Goal: Information Seeking & Learning: Learn about a topic

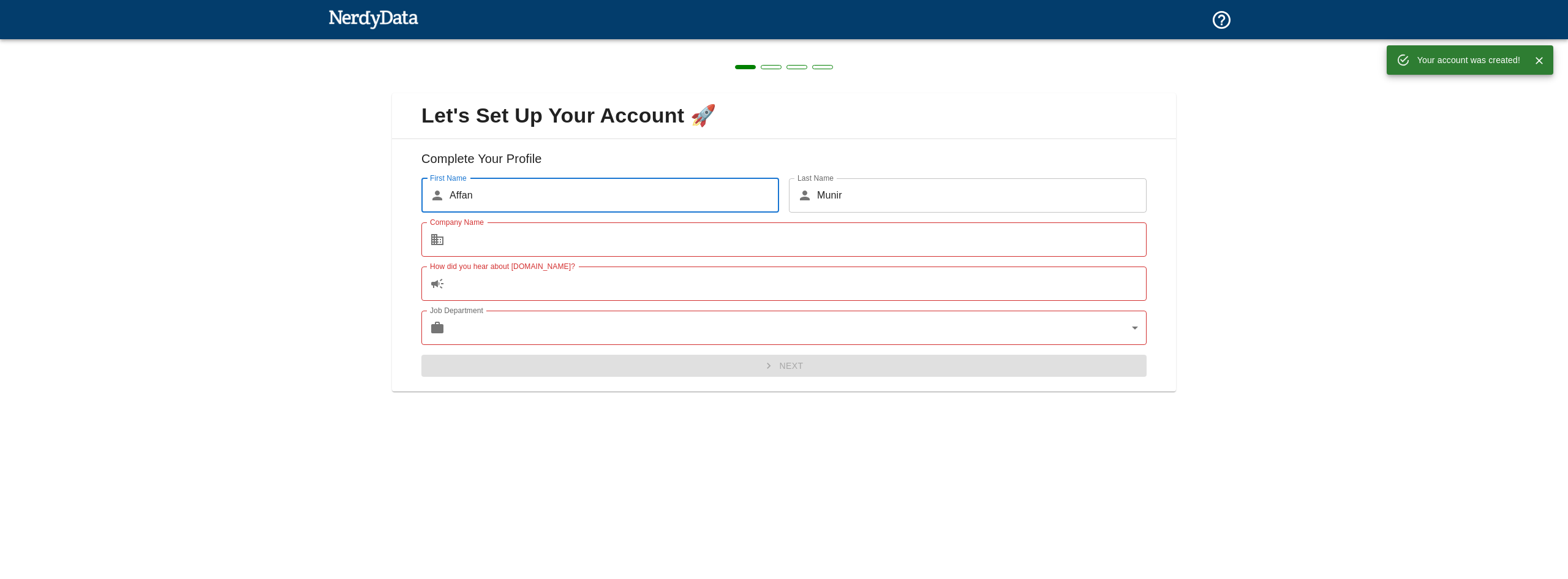
click at [671, 227] on input "Company Name" at bounding box center [798, 240] width 697 height 34
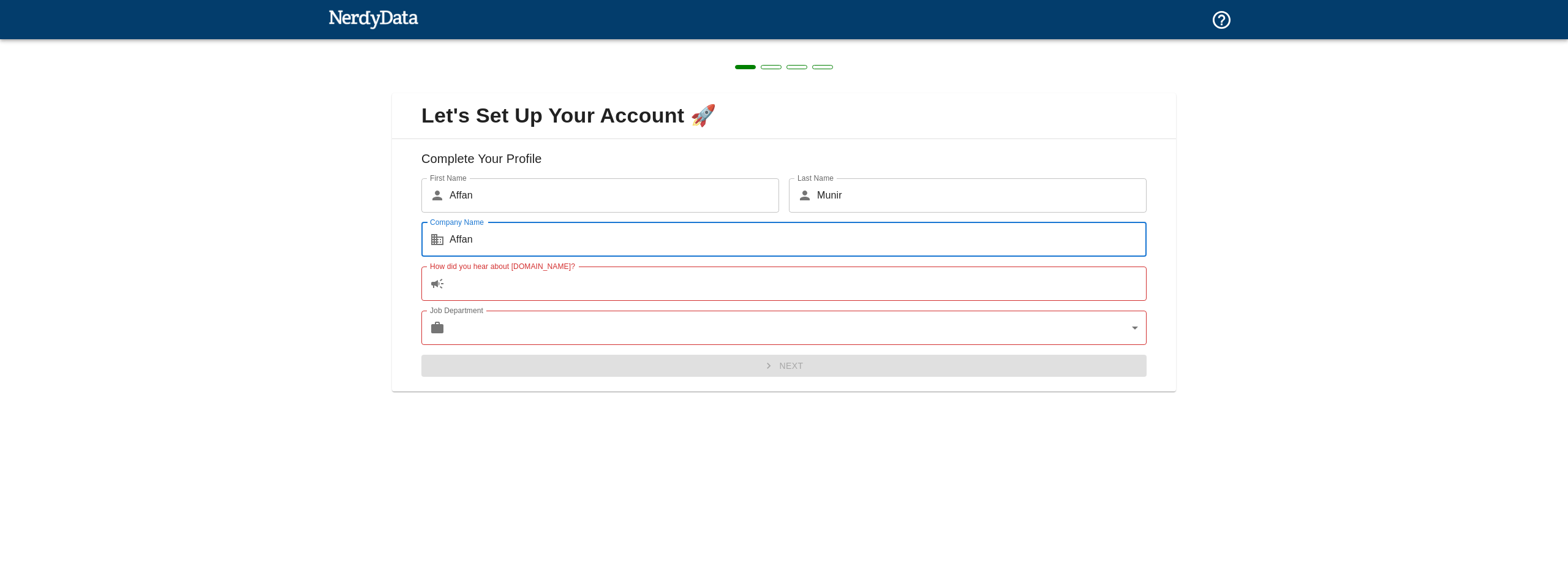
type input "Affan"
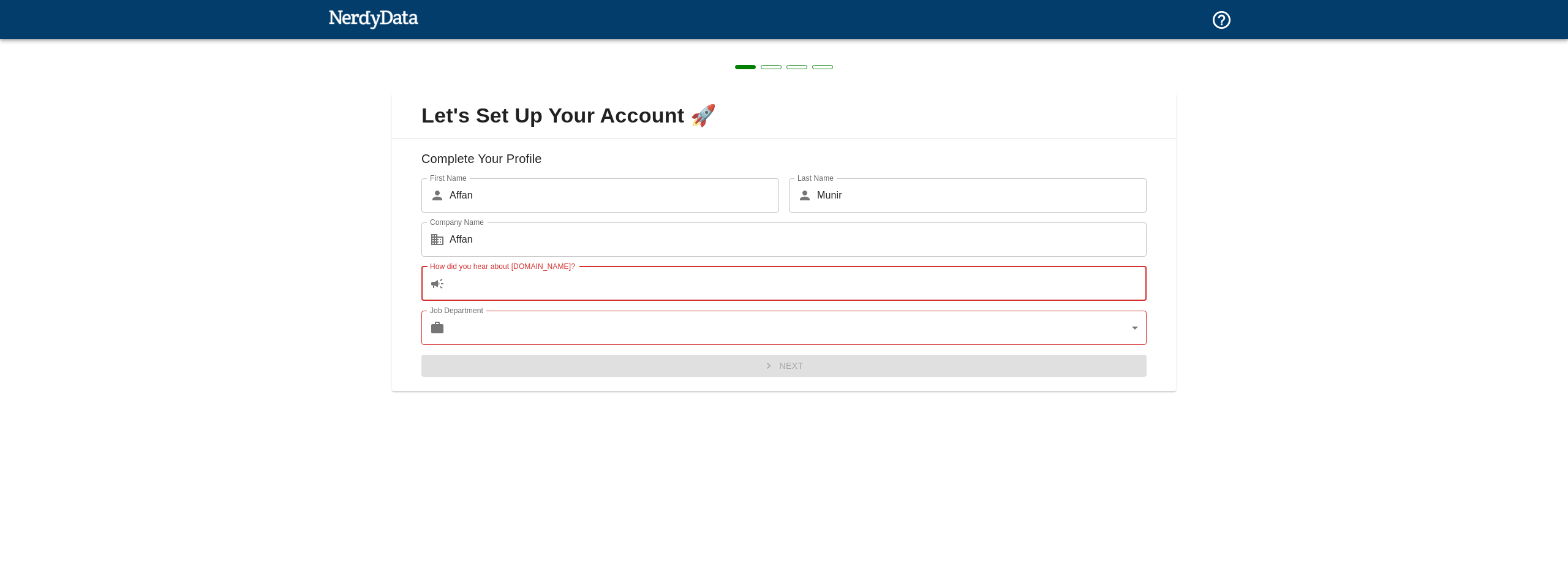
click at [687, 271] on input "How did you hear about [DOMAIN_NAME]?" at bounding box center [798, 283] width 697 height 34
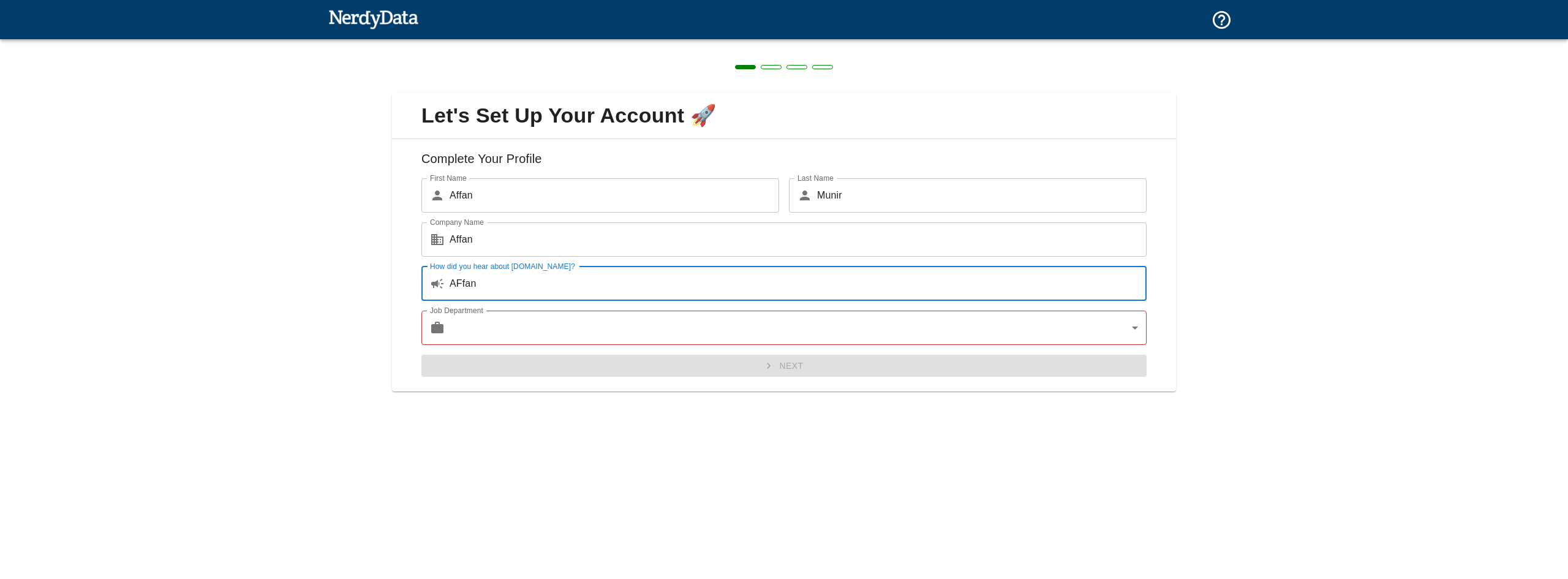
type input "AFfan"
click at [674, 43] on body "Technologies Domains Pricing Products Create a Report Create a list of websites…" at bounding box center [784, 22] width 1568 height 43
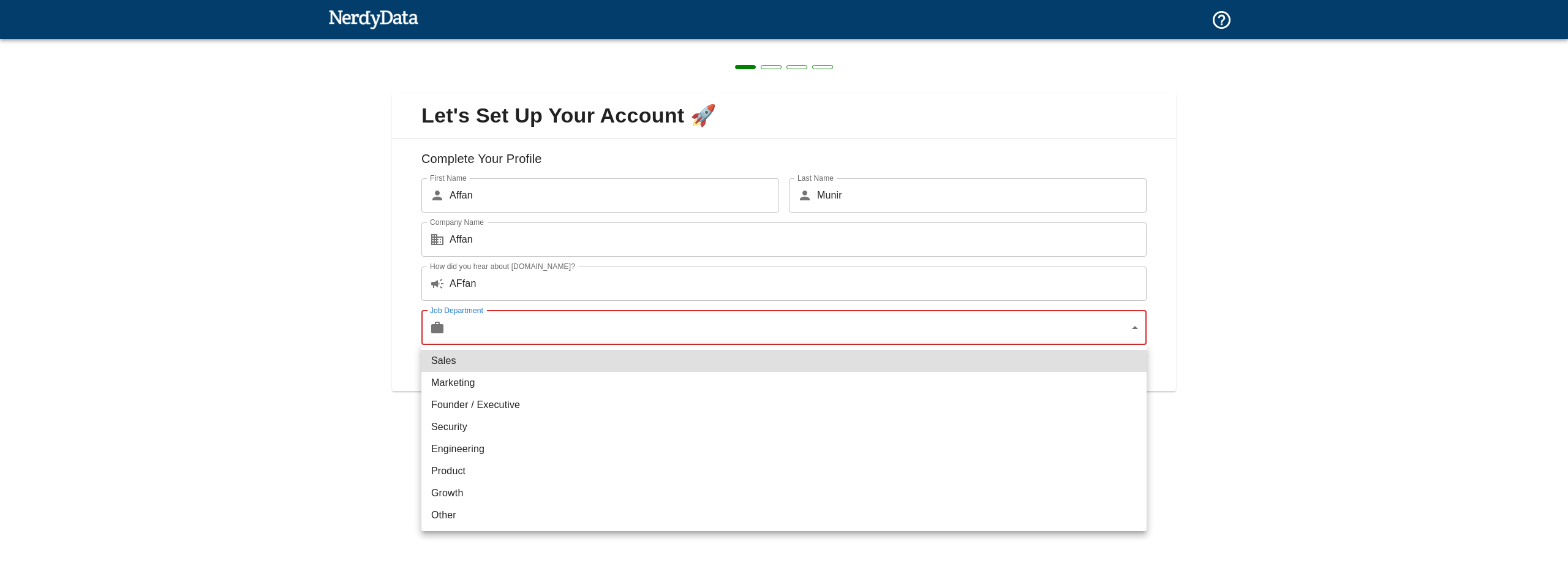
click at [663, 389] on li "Marketing" at bounding box center [784, 383] width 725 height 22
type input "marketing"
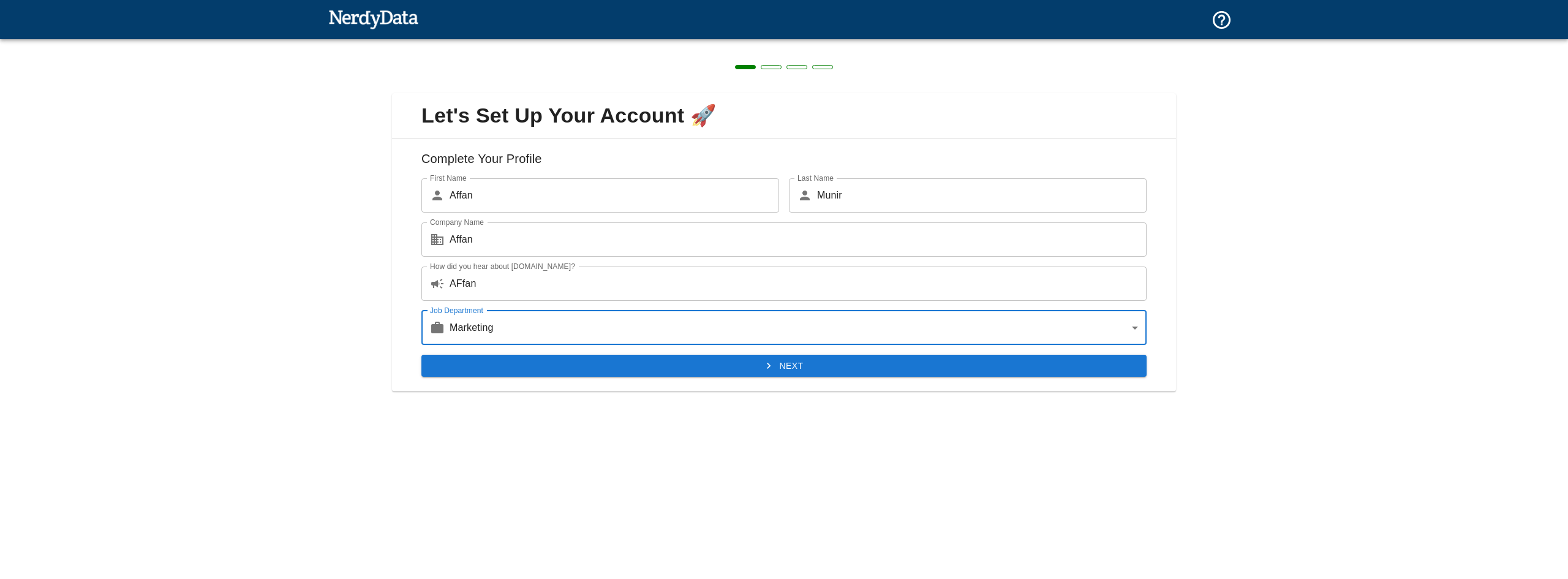
click at [681, 366] on li "Marketing" at bounding box center [784, 366] width 544 height 12
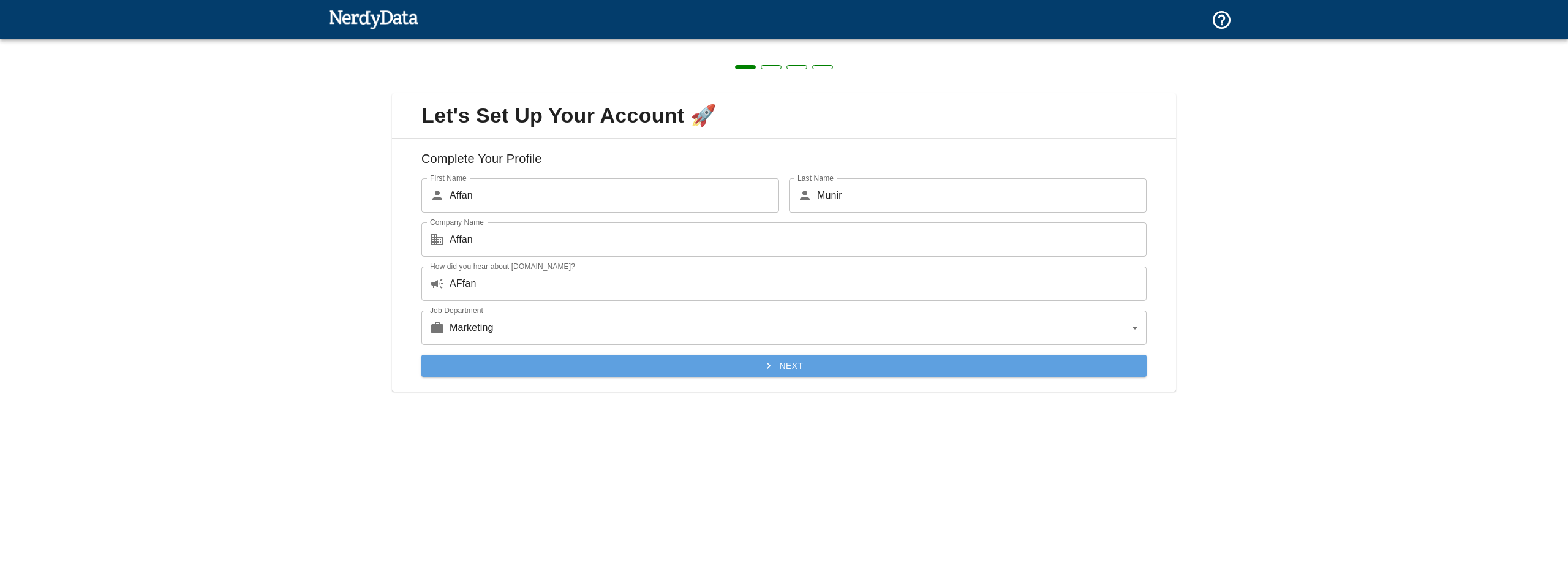
click at [703, 358] on button "Next" at bounding box center [784, 366] width 725 height 23
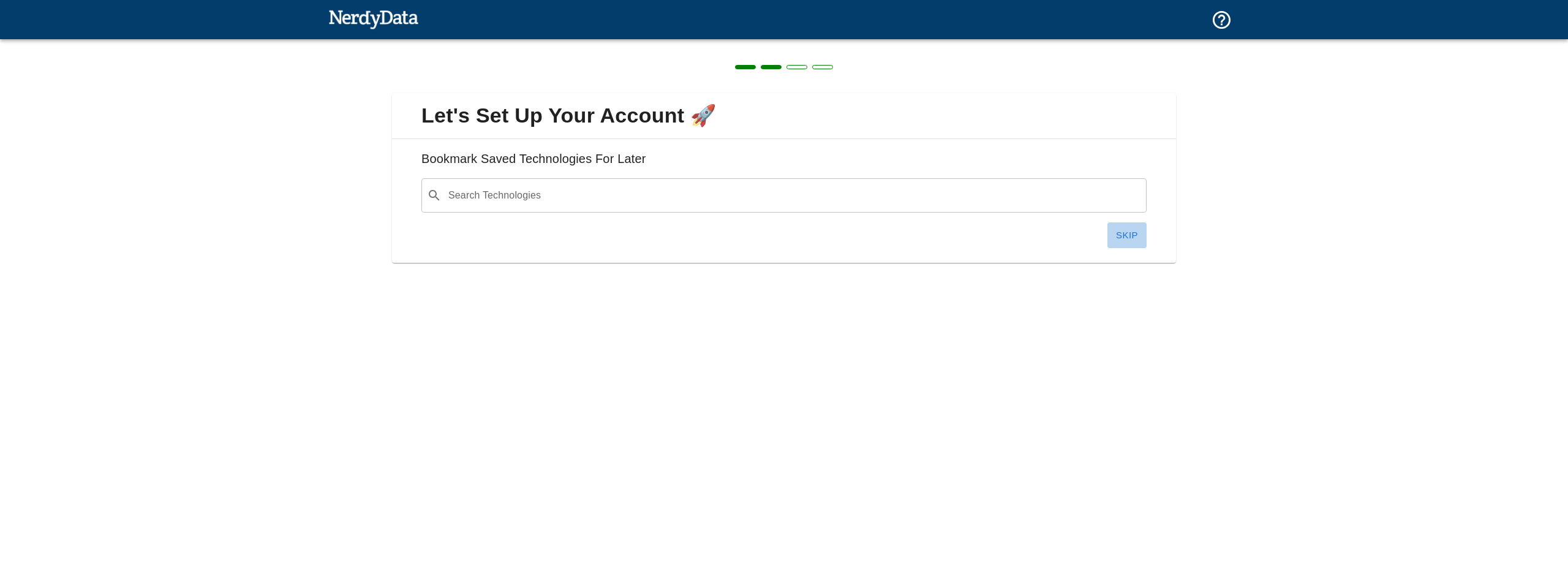
click at [1122, 237] on button "Skip" at bounding box center [1127, 236] width 39 height 26
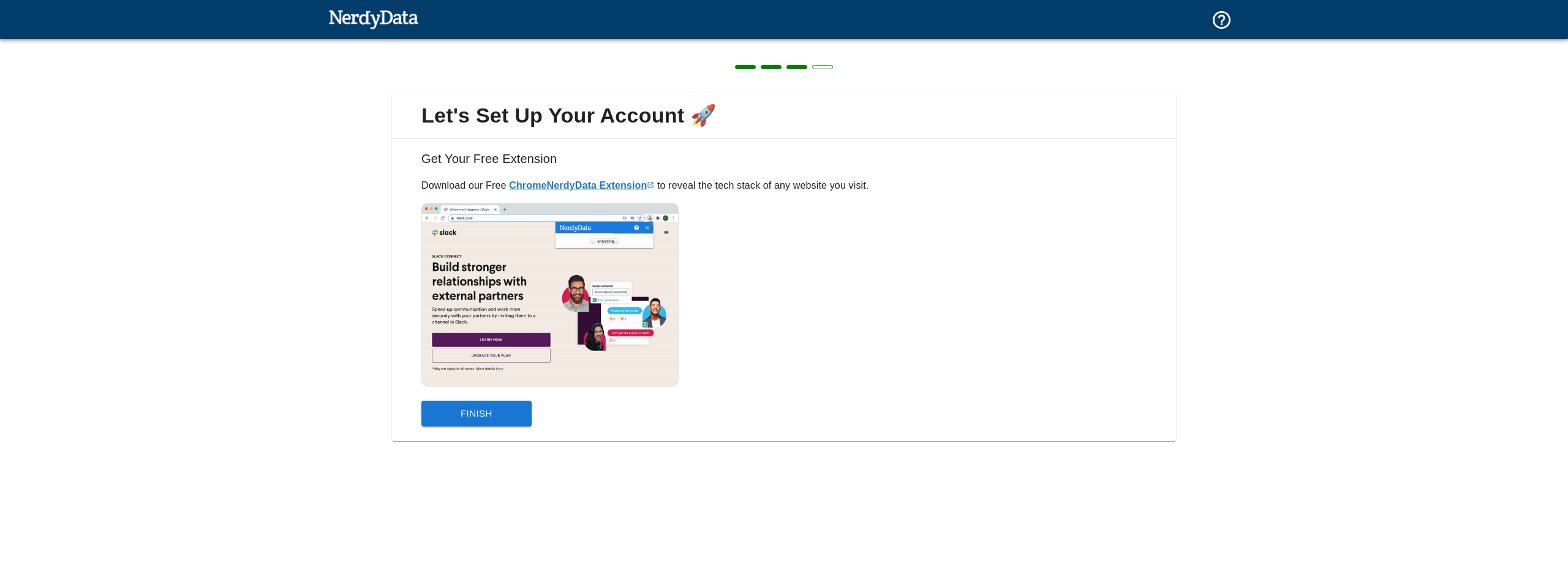
click at [502, 415] on button "Finish" at bounding box center [476, 414] width 110 height 26
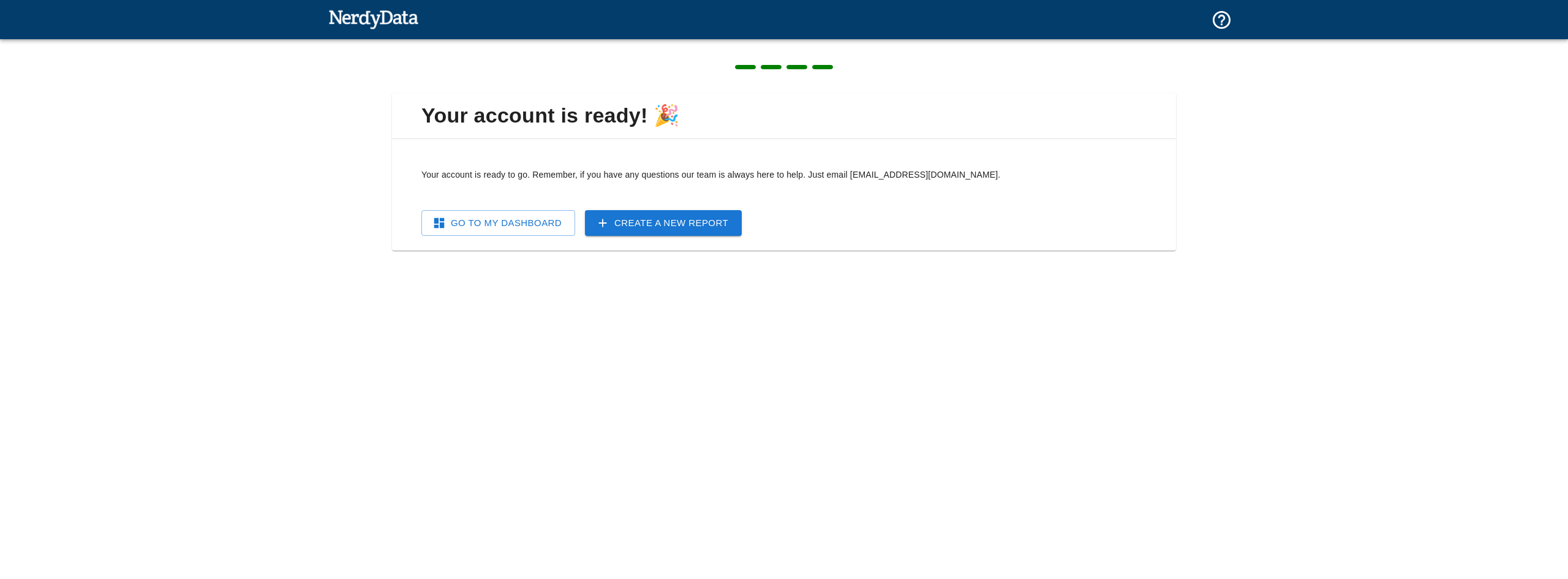
click at [531, 229] on link "Go To My Dashboard" at bounding box center [498, 223] width 154 height 26
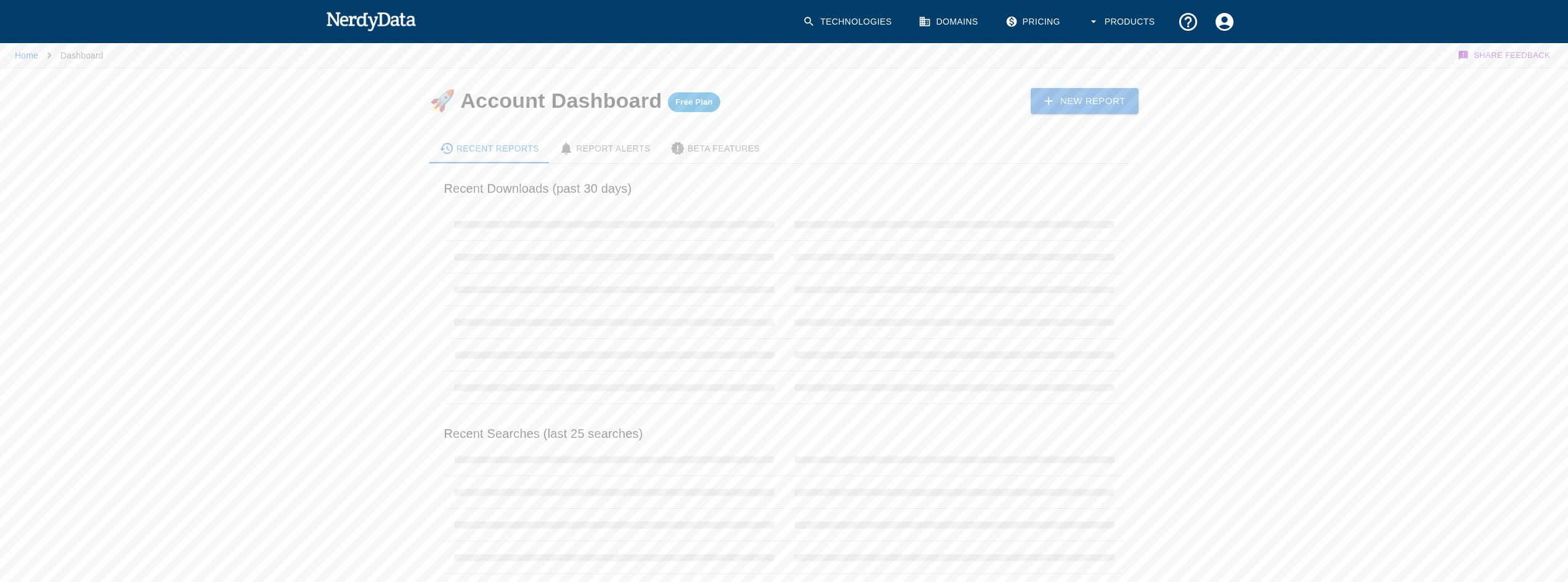
click at [856, 22] on link "Technologies" at bounding box center [848, 22] width 106 height 37
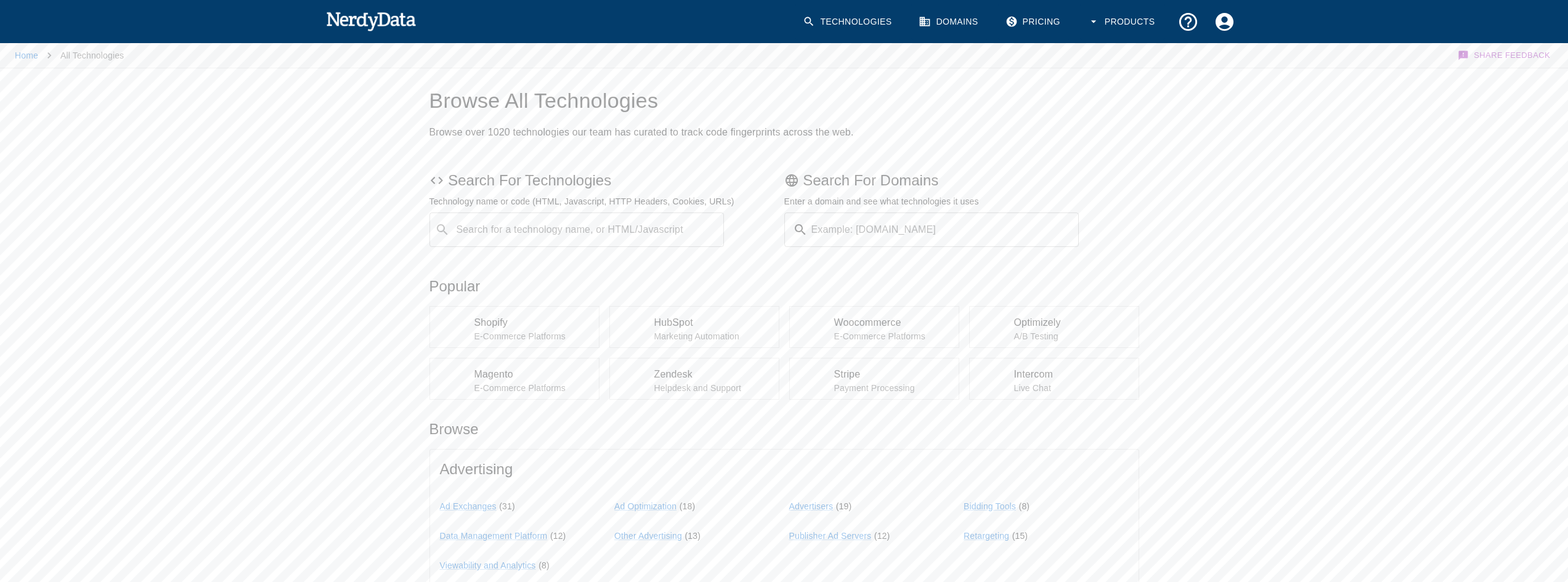
click at [646, 235] on div "Search for a technology name, or HTML/Javascript ​ Search for a technology name…" at bounding box center [577, 229] width 295 height 35
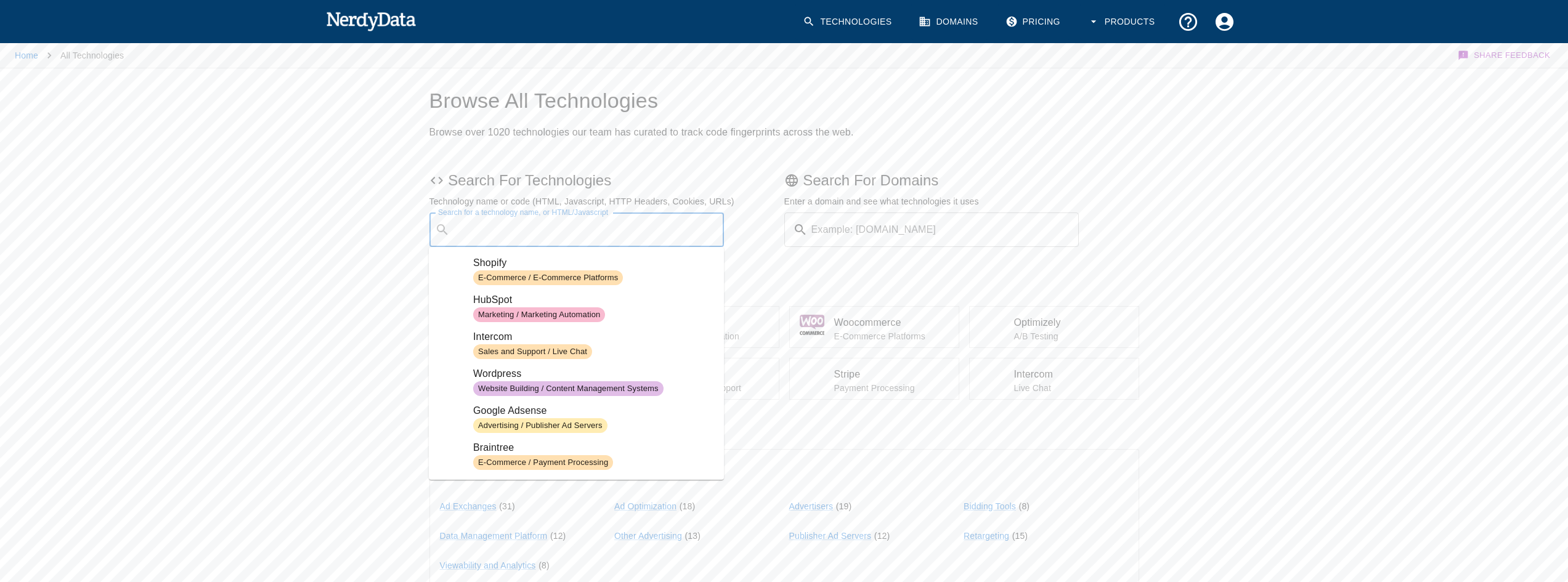
paste input "[DOMAIN_NAME]"
type input "[DOMAIN_NAME]"
paste input "[DOMAIN_NAME][URL]"
type input "[DOMAIN_NAME][URL]"
click at [882, 220] on input "Example: [DOMAIN_NAME]" at bounding box center [946, 229] width 267 height 35
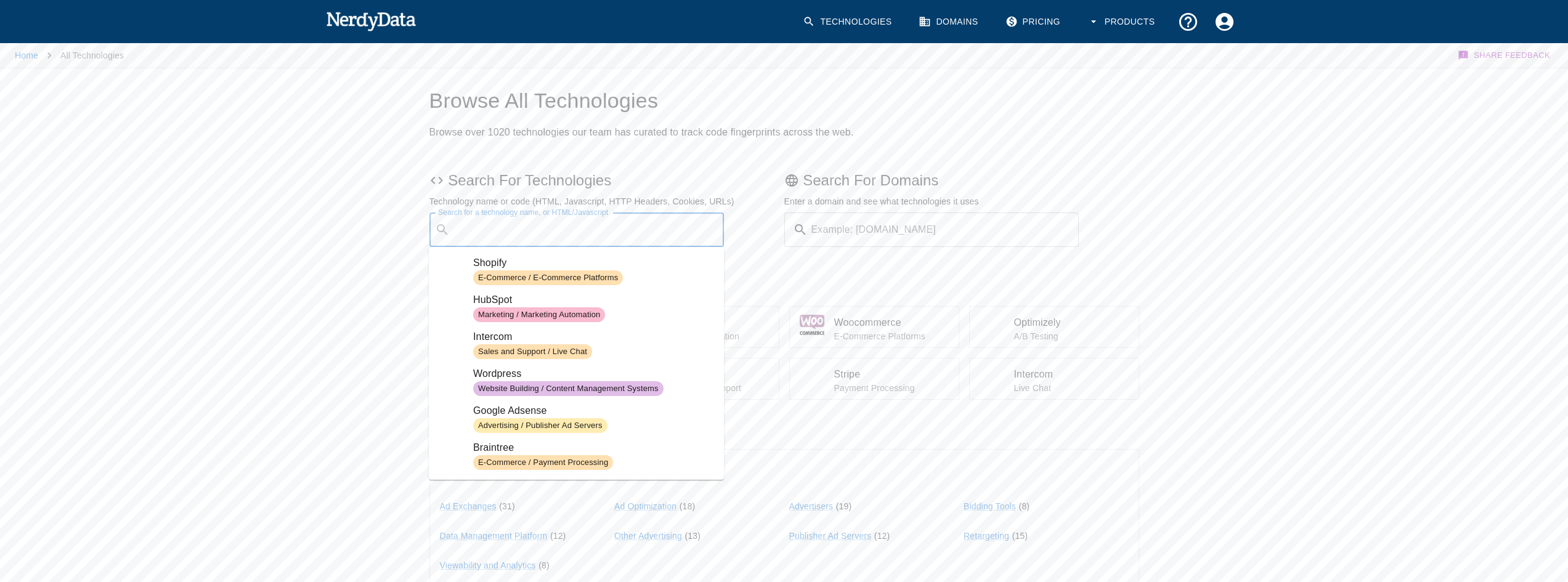
paste input "[DOMAIN_NAME][URL]"
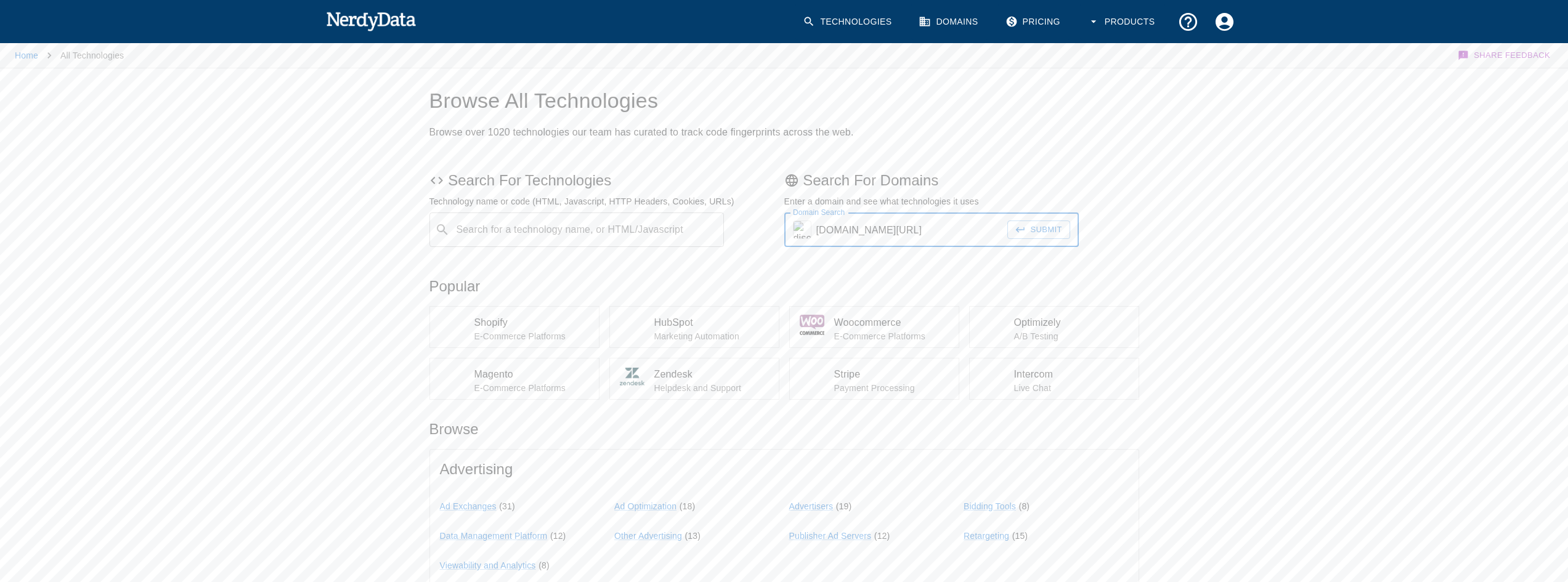
type input "[DOMAIN_NAME][URL]"
click at [1008, 220] on button "Submit" at bounding box center [1039, 230] width 63 height 19
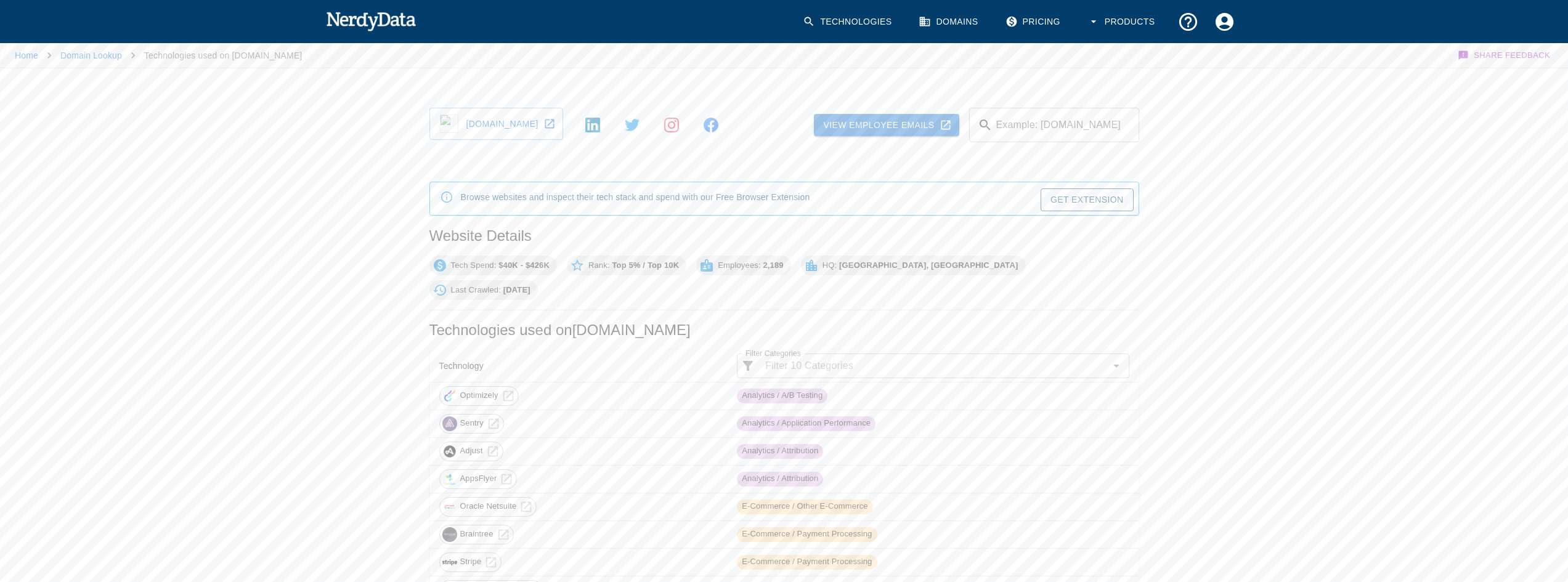
click at [381, 26] on img at bounding box center [371, 21] width 91 height 24
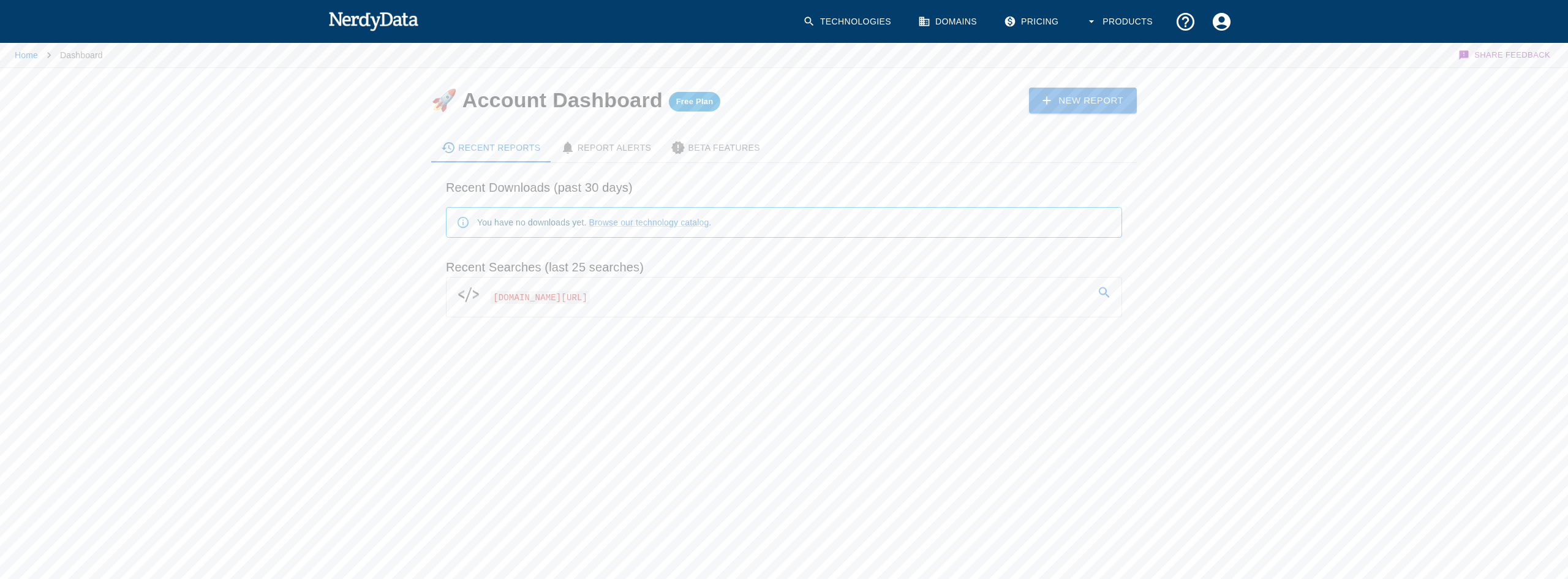
click at [590, 293] on span "[DOMAIN_NAME][URL]" at bounding box center [540, 297] width 99 height 13
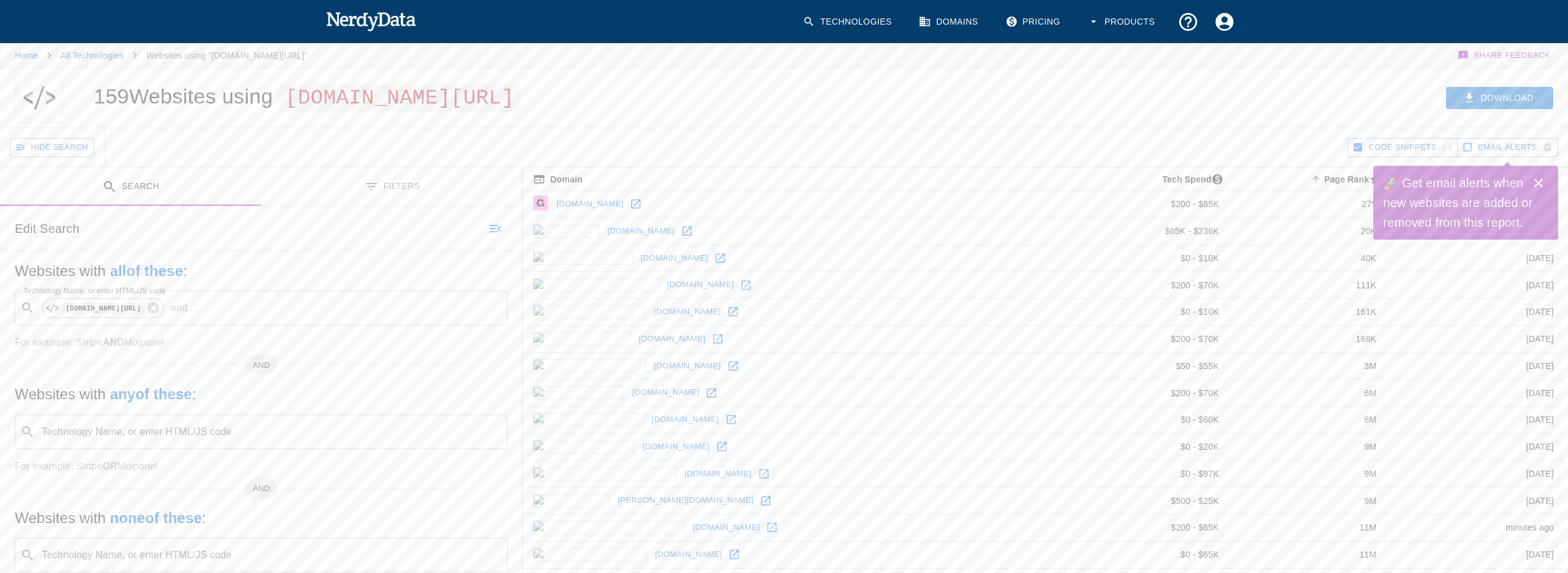
scroll to position [62, 0]
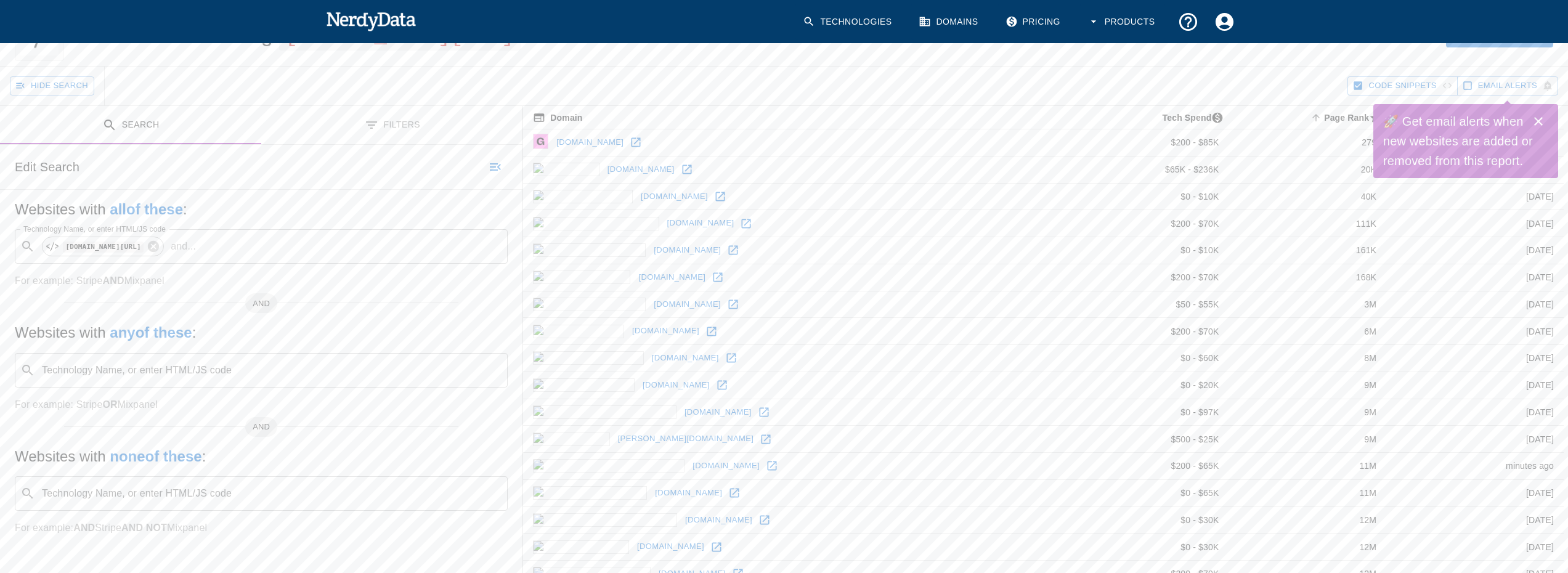
click at [729, 214] on td "[DOMAIN_NAME]" at bounding box center [793, 224] width 540 height 27
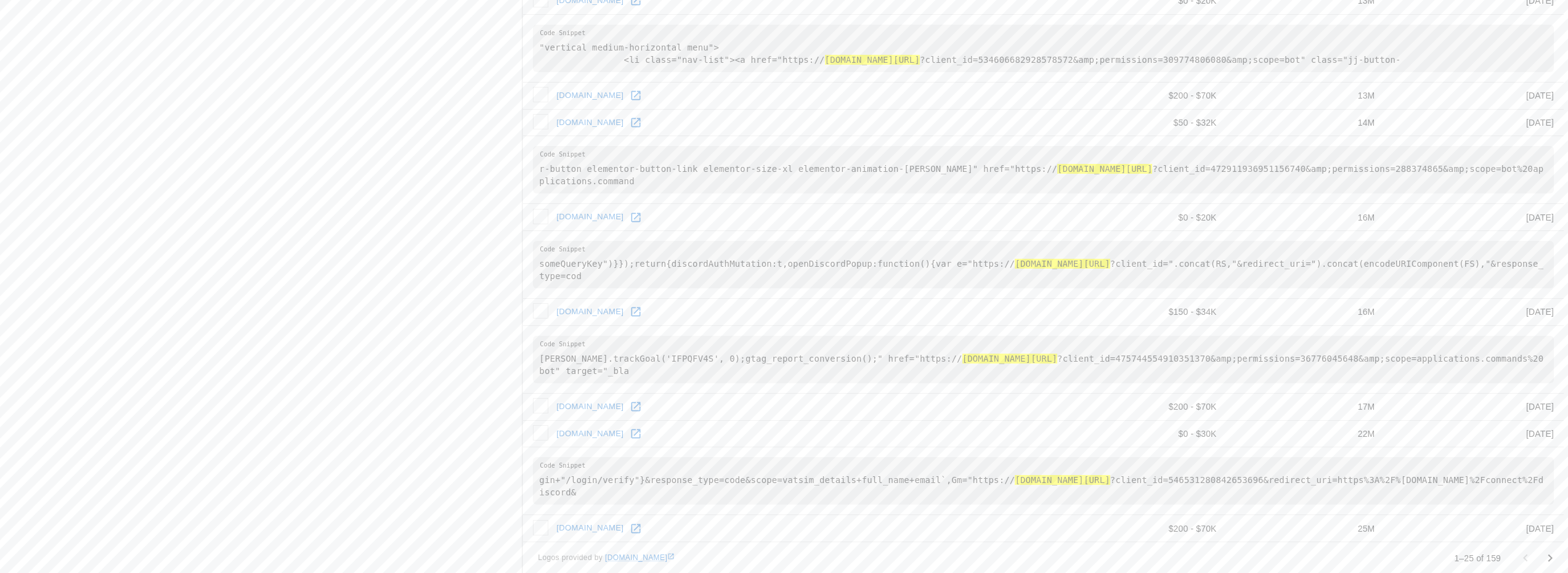
scroll to position [1079, 0]
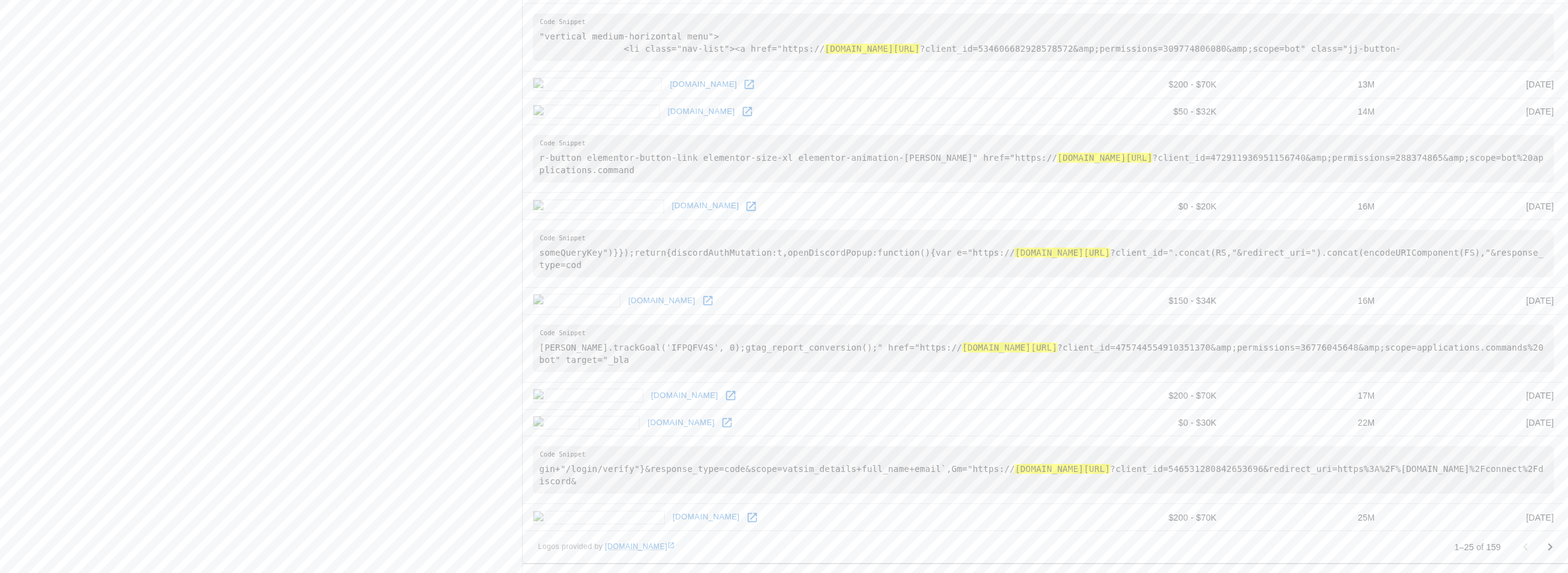
click at [1547, 550] on icon "Go to next page" at bounding box center [1550, 547] width 15 height 15
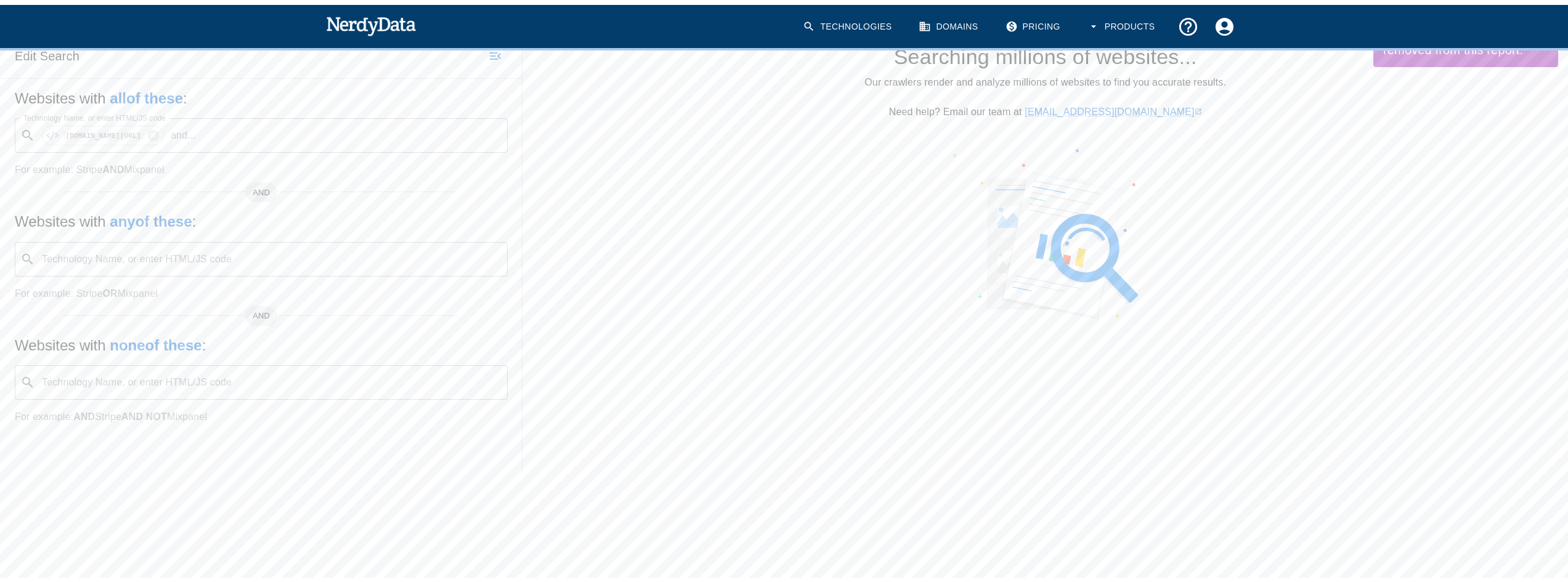
scroll to position [0, 0]
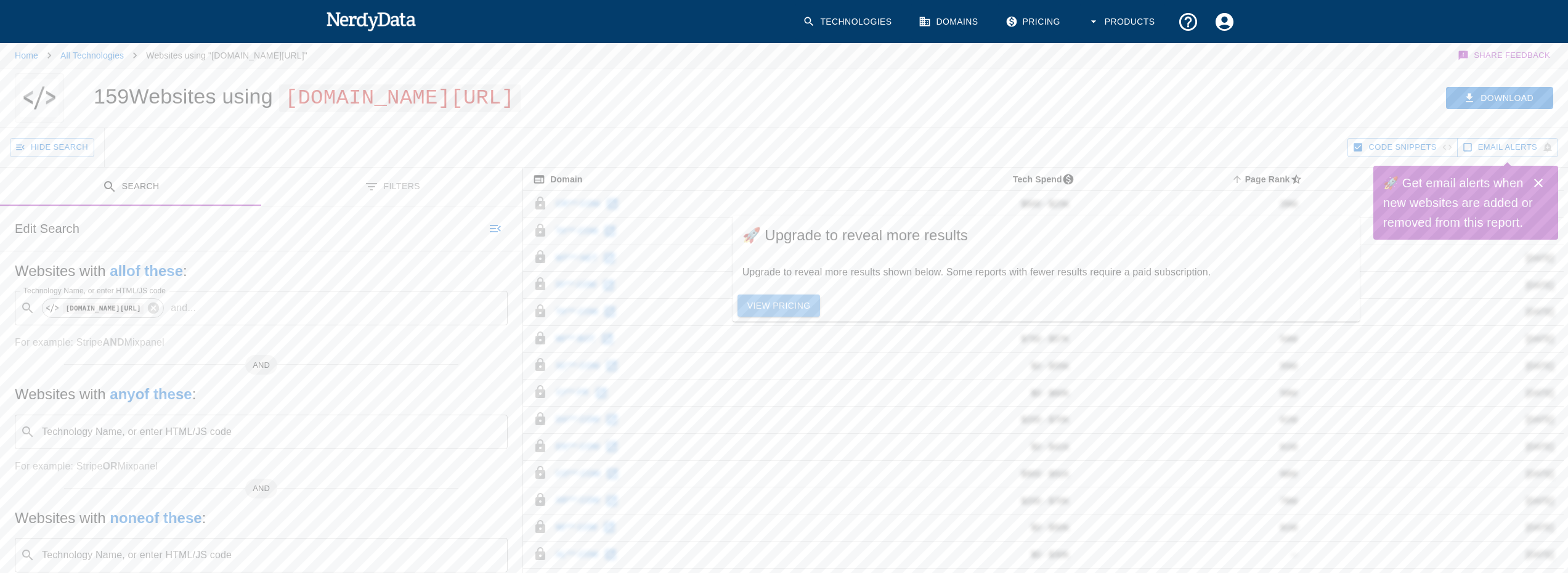
click at [807, 312] on link "View Pricing" at bounding box center [779, 306] width 83 height 23
